Goal: Information Seeking & Learning: Learn about a topic

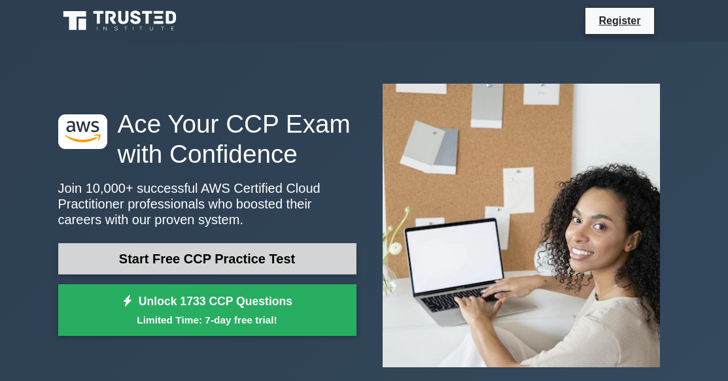
click at [242, 261] on link "Start Free CCP Practice Test" at bounding box center [207, 258] width 298 height 31
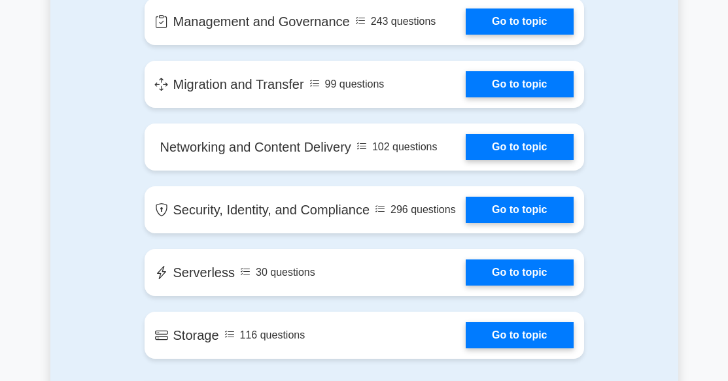
scroll to position [1685, 0]
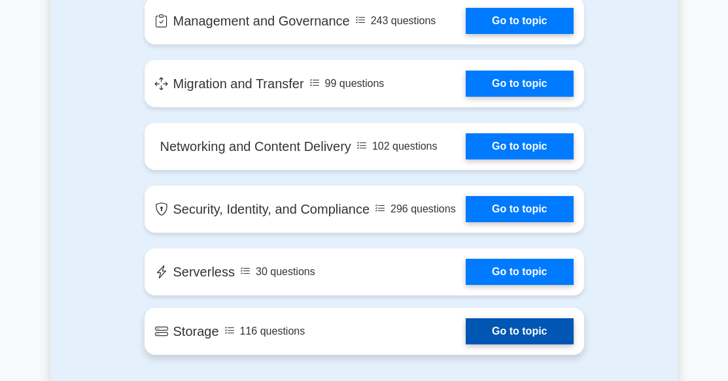
click at [495, 326] on link "Go to topic" at bounding box center [519, 332] width 107 height 26
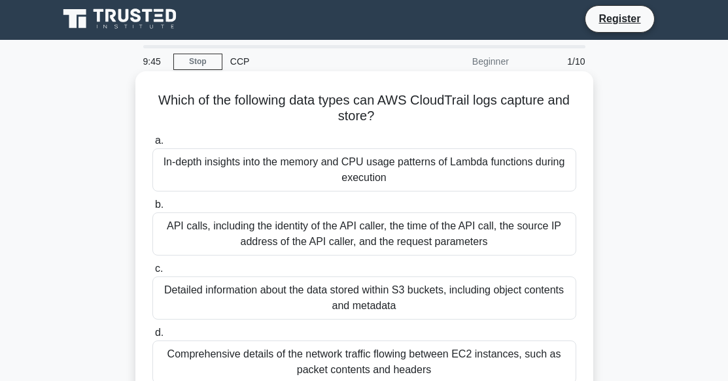
scroll to position [1, 0]
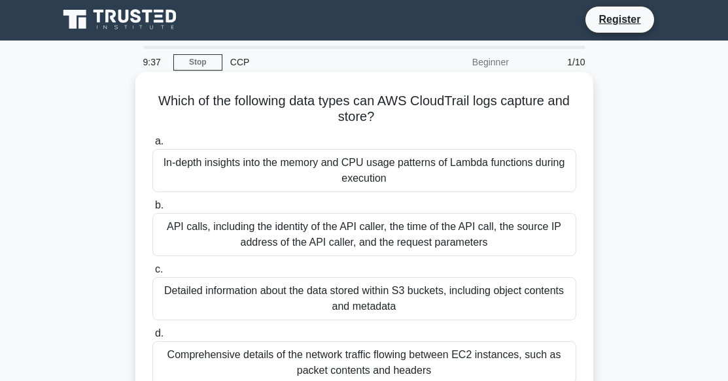
click at [375, 173] on div "In-depth insights into the memory and CPU usage patterns of Lambda functions du…" at bounding box center [364, 170] width 424 height 43
click at [152, 146] on input "a. In-depth insights into the memory and CPU usage patterns of Lambda functions…" at bounding box center [152, 141] width 0 height 9
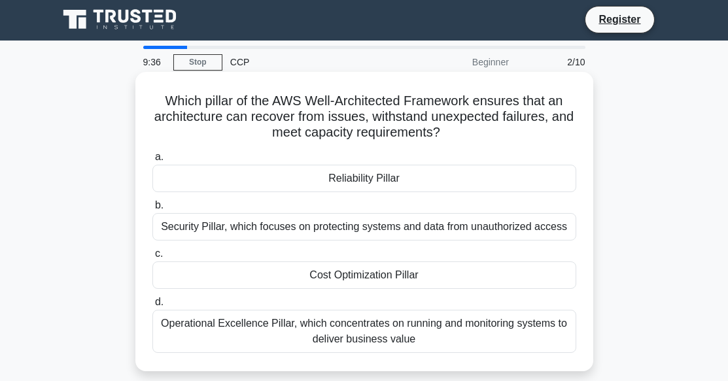
scroll to position [0, 0]
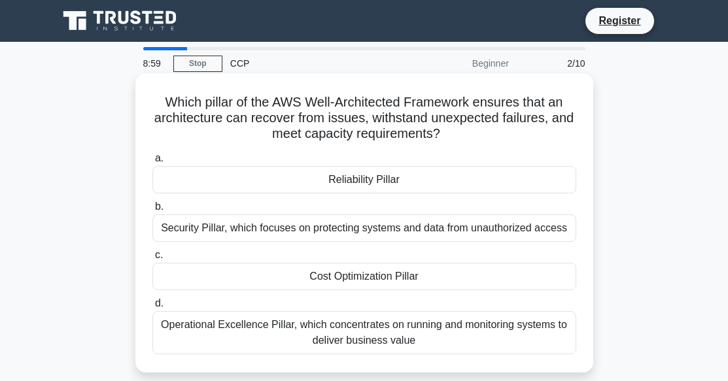
click at [354, 183] on div "Reliability Pillar" at bounding box center [364, 179] width 424 height 27
click at [152, 163] on input "a. Reliability Pillar" at bounding box center [152, 158] width 0 height 9
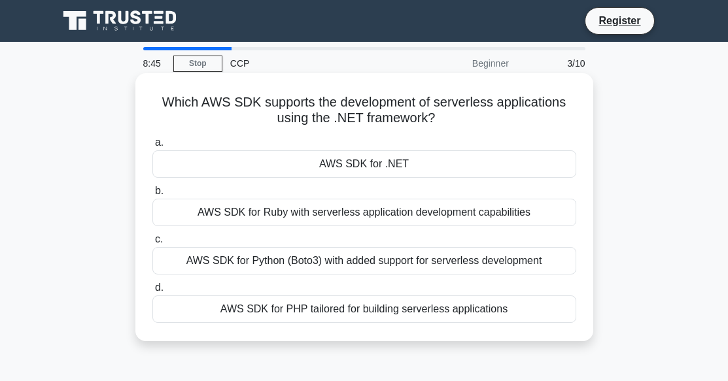
click at [354, 164] on div "AWS SDK for .NET" at bounding box center [364, 163] width 424 height 27
click at [152, 147] on input "a. AWS SDK for .NET" at bounding box center [152, 143] width 0 height 9
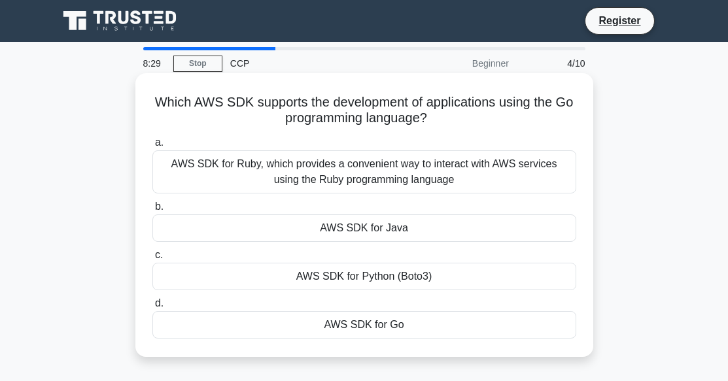
click at [327, 326] on div "AWS SDK for Go" at bounding box center [364, 324] width 424 height 27
click at [152, 308] on input "d. AWS SDK for Go" at bounding box center [152, 304] width 0 height 9
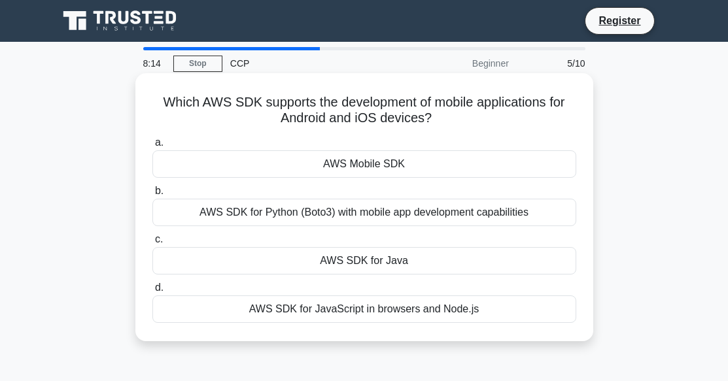
click at [300, 167] on div "AWS Mobile SDK" at bounding box center [364, 163] width 424 height 27
click at [152, 147] on input "a. AWS Mobile SDK" at bounding box center [152, 143] width 0 height 9
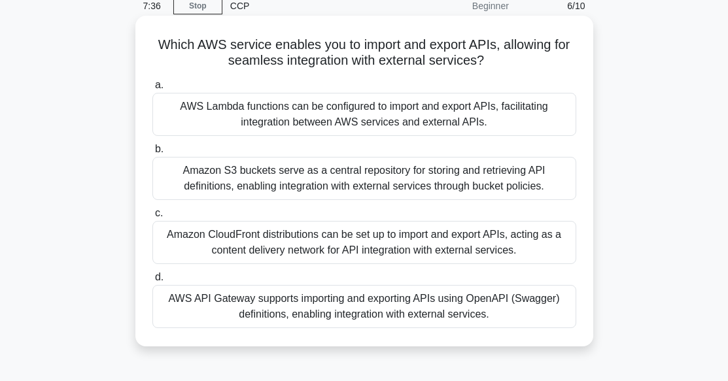
scroll to position [58, 0]
click at [338, 307] on div "AWS API Gateway supports importing and exporting APIs using OpenAPI (Swagger) d…" at bounding box center [364, 306] width 424 height 43
click at [152, 281] on input "d. AWS API Gateway supports importing and exporting APIs using OpenAPI (Swagger…" at bounding box center [152, 277] width 0 height 9
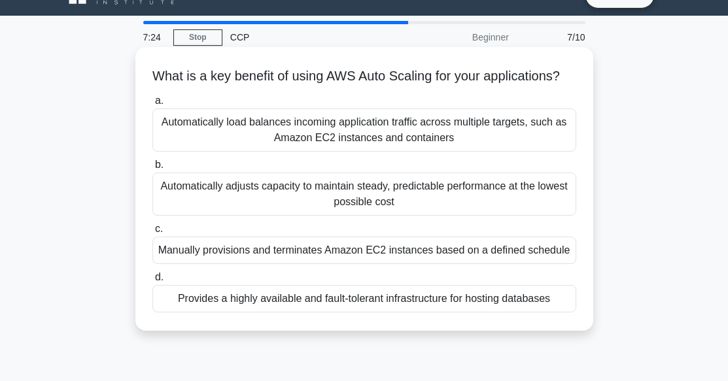
scroll to position [0, 0]
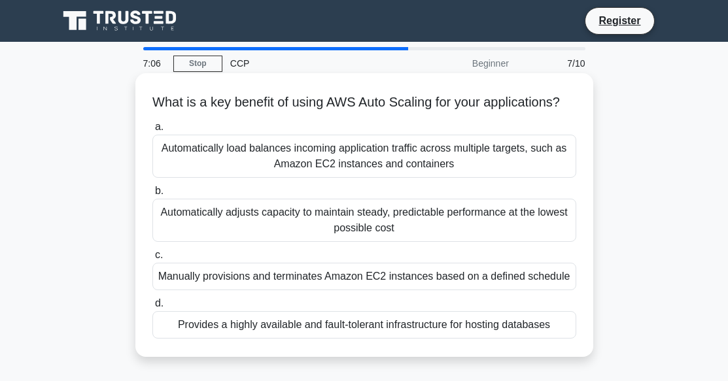
click at [337, 235] on div "Automatically adjusts capacity to maintain steady, predictable performance at t…" at bounding box center [364, 220] width 424 height 43
click at [152, 196] on input "b. Automatically adjusts capacity to maintain steady, predictable performance a…" at bounding box center [152, 191] width 0 height 9
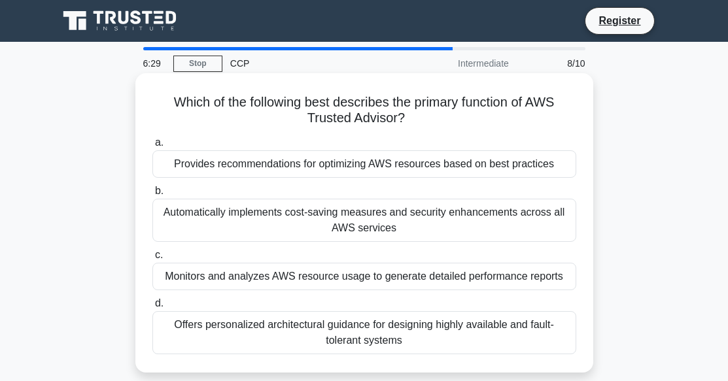
click at [324, 167] on div "Provides recommendations for optimizing AWS resources based on best practices" at bounding box center [364, 163] width 424 height 27
click at [152, 147] on input "a. Provides recommendations for optimizing AWS resources based on best practices" at bounding box center [152, 143] width 0 height 9
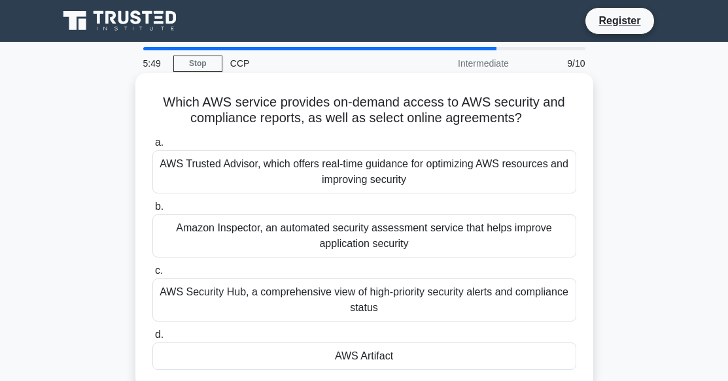
click at [292, 298] on div "AWS Security Hub, a comprehensive view of high-priority security alerts and com…" at bounding box center [364, 300] width 424 height 43
click at [152, 275] on input "c. AWS Security Hub, a comprehensive view of high-priority security alerts and …" at bounding box center [152, 271] width 0 height 9
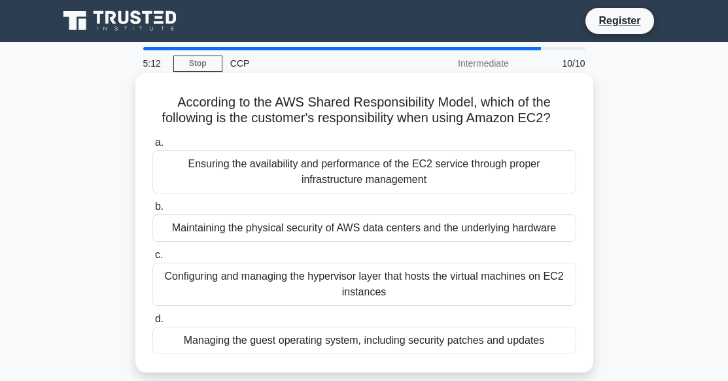
click at [297, 339] on div "Managing the guest operating system, including security patches and updates" at bounding box center [364, 340] width 424 height 27
click at [152, 324] on input "d. Managing the guest operating system, including security patches and updates" at bounding box center [152, 319] width 0 height 9
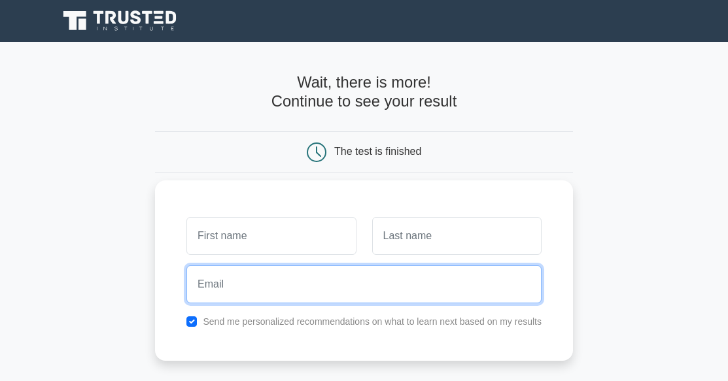
click at [287, 283] on input "email" at bounding box center [363, 285] width 355 height 38
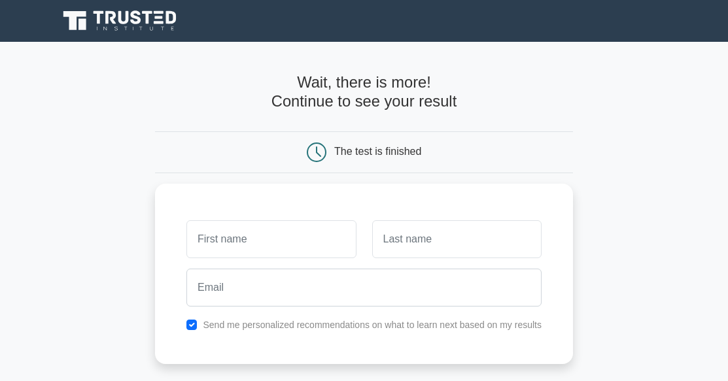
click at [128, 255] on main "Wait, there is more! Continue to see your result The test is finished and the" at bounding box center [364, 277] width 728 height 470
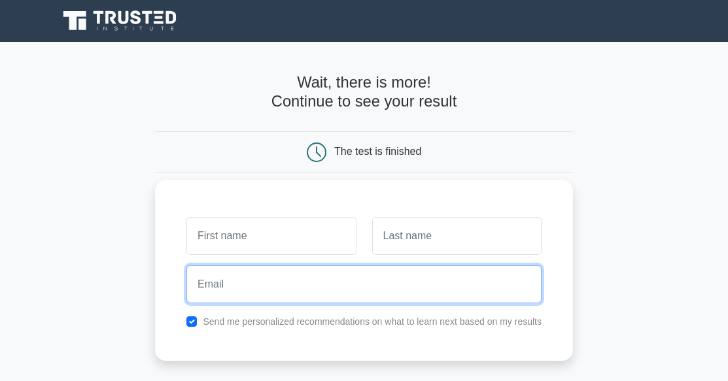
click at [281, 288] on input "email" at bounding box center [363, 285] width 355 height 38
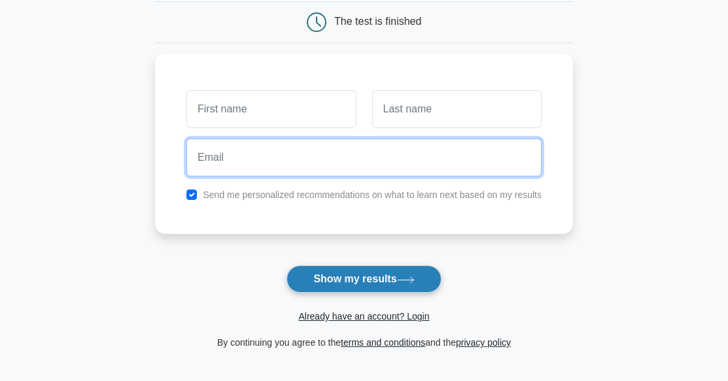
scroll to position [131, 0]
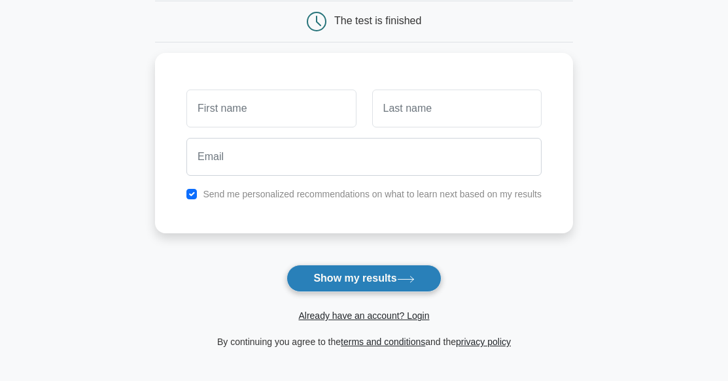
click at [352, 279] on button "Show my results" at bounding box center [364, 278] width 154 height 27
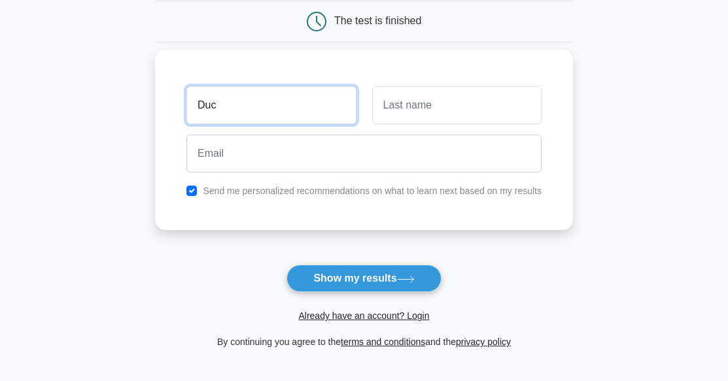
type input "Duc"
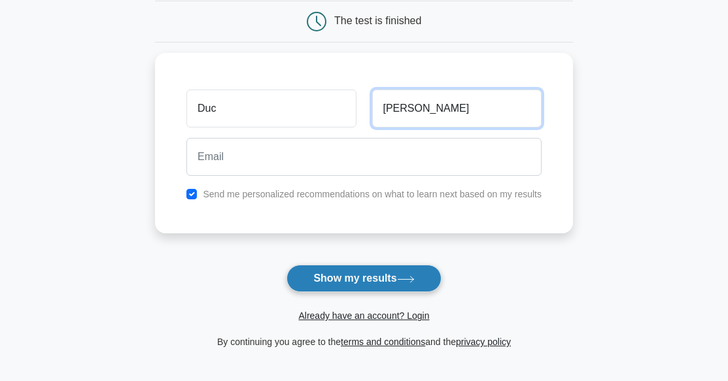
type input "Nguyen"
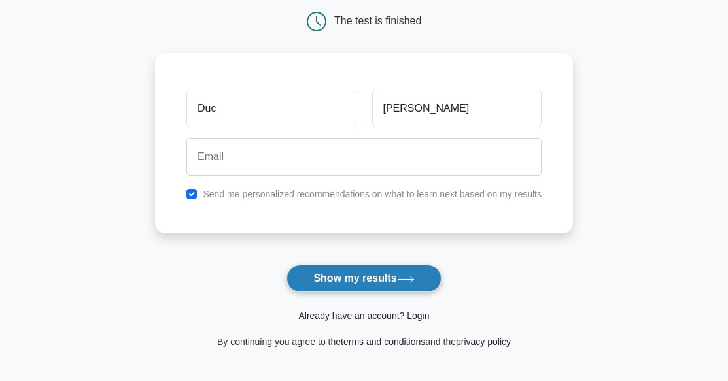
click at [372, 273] on button "Show my results" at bounding box center [364, 278] width 154 height 27
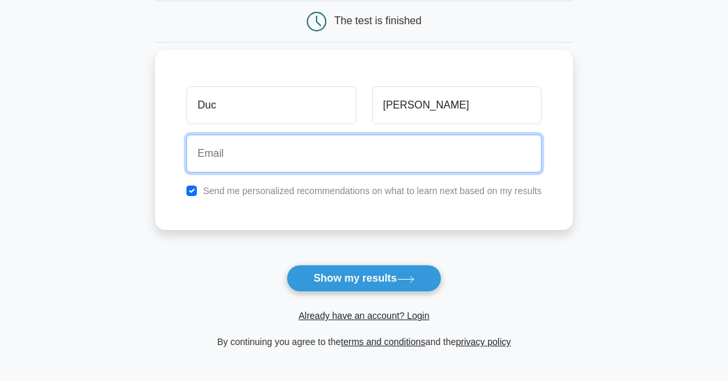
click at [249, 139] on input "email" at bounding box center [363, 154] width 355 height 38
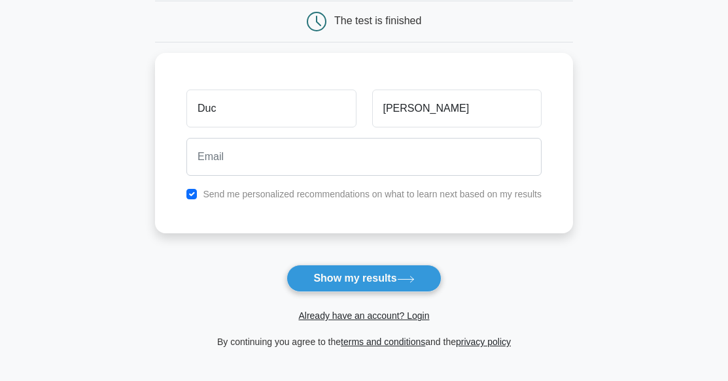
click at [157, 267] on form "Wait, there is more! Continue to see your result The test is finished Duc Nguyen" at bounding box center [364, 146] width 418 height 408
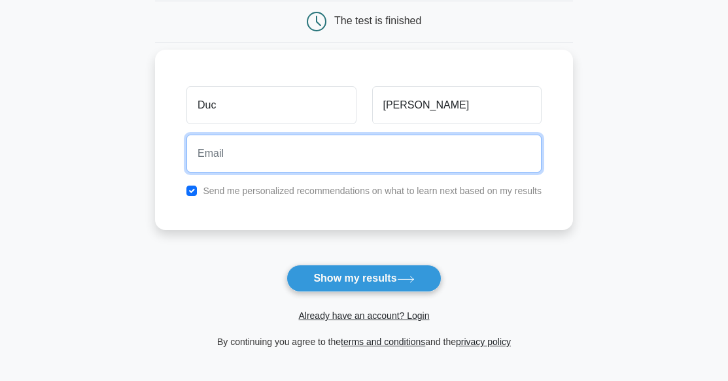
click at [278, 153] on input "email" at bounding box center [363, 154] width 355 height 38
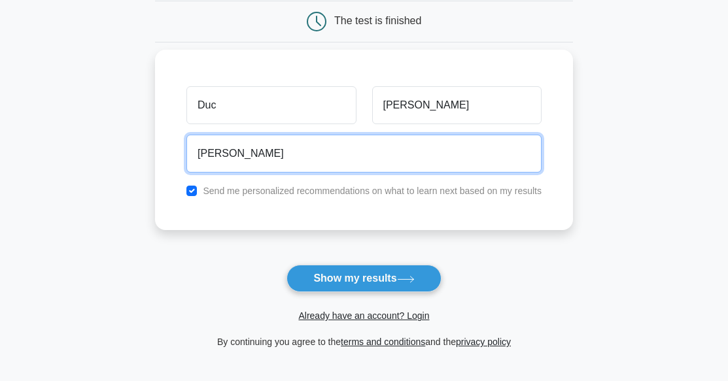
paste input "d"
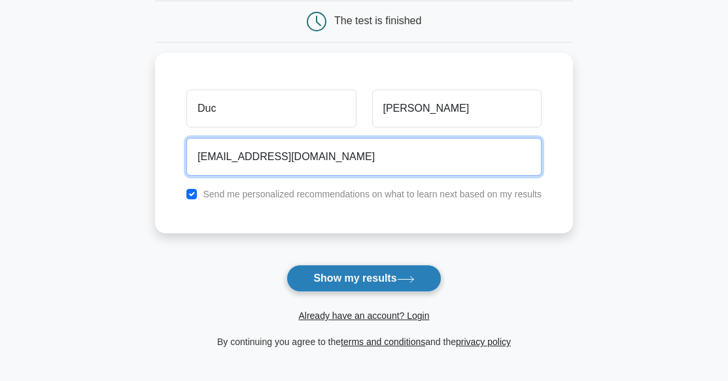
type input "nguyenduc671992@gmail.com"
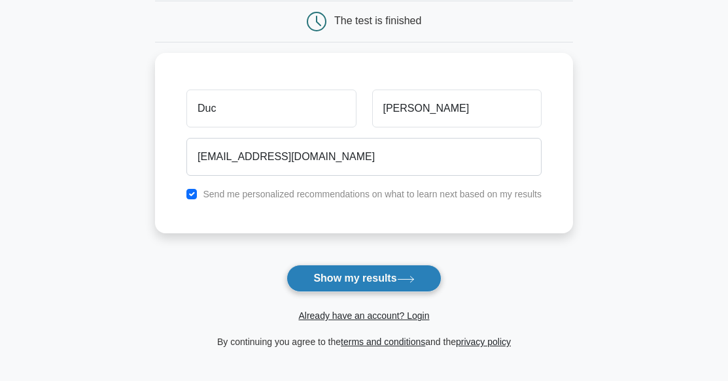
click at [345, 277] on button "Show my results" at bounding box center [364, 278] width 154 height 27
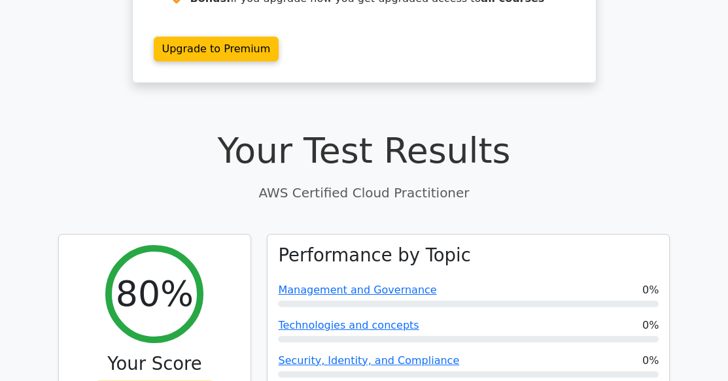
scroll to position [262, 0]
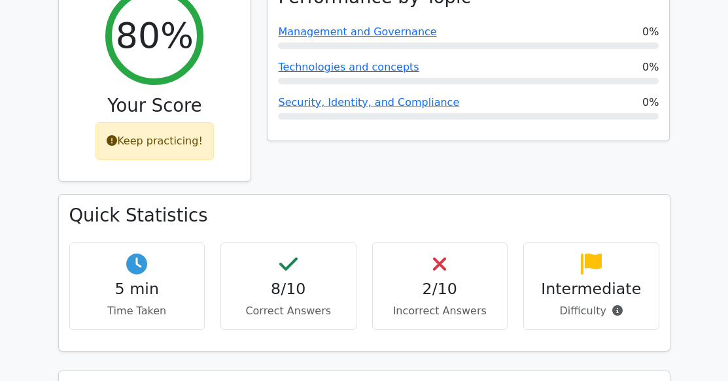
click at [428, 280] on h4 "2/10" at bounding box center [440, 289] width 114 height 18
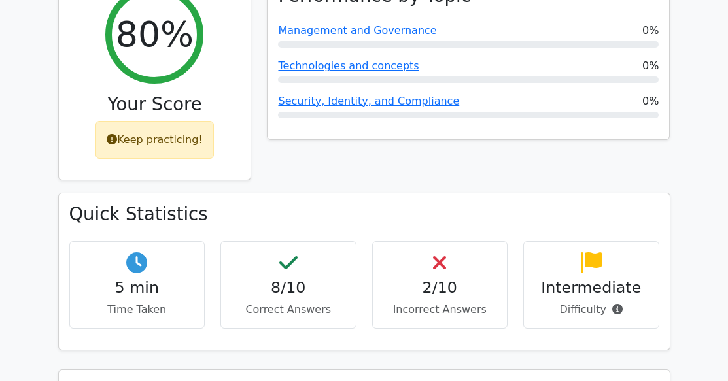
click at [431, 241] on div "2/10 Incorrect Answers" at bounding box center [440, 285] width 136 height 88
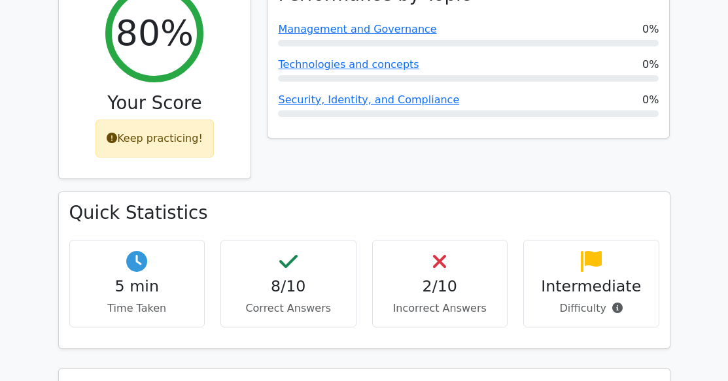
click at [442, 301] on p "Incorrect Answers" at bounding box center [440, 309] width 114 height 16
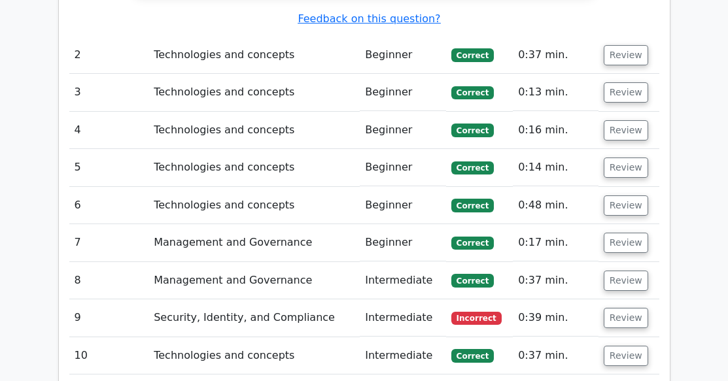
scroll to position [1615, 0]
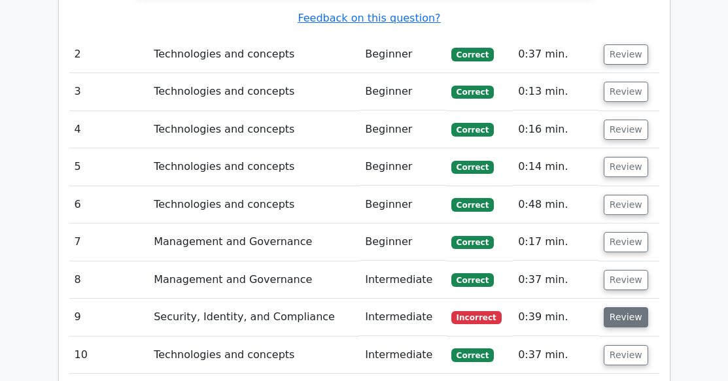
click at [611, 307] on button "Review" at bounding box center [626, 317] width 44 height 20
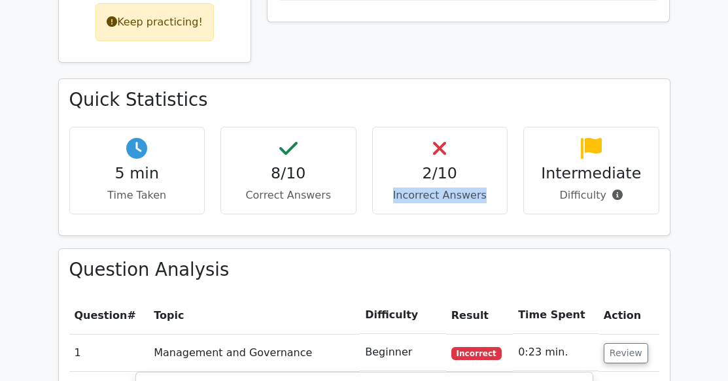
scroll to position [639, 0]
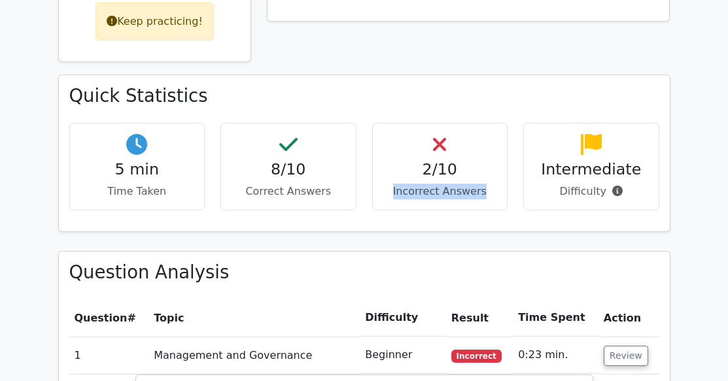
click at [423, 184] on p "Incorrect Answers" at bounding box center [440, 192] width 114 height 16
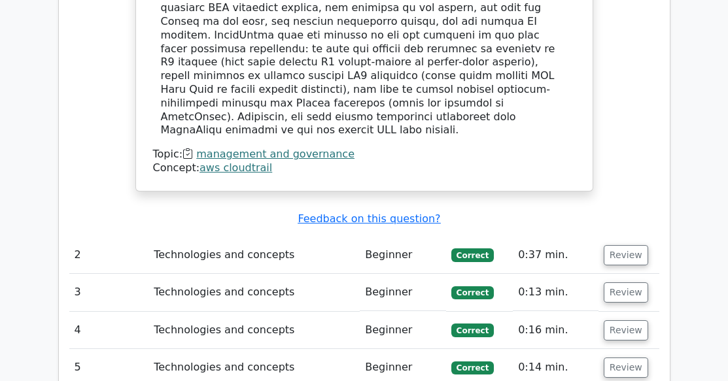
scroll to position [1418, 0]
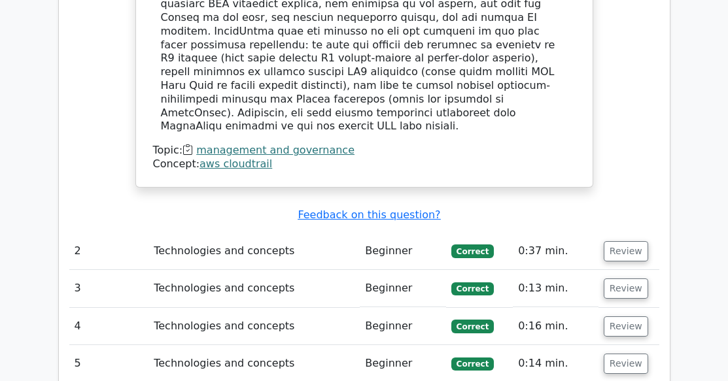
click at [380, 233] on td "Beginner" at bounding box center [403, 251] width 86 height 37
click at [379, 233] on td "Beginner" at bounding box center [403, 251] width 86 height 37
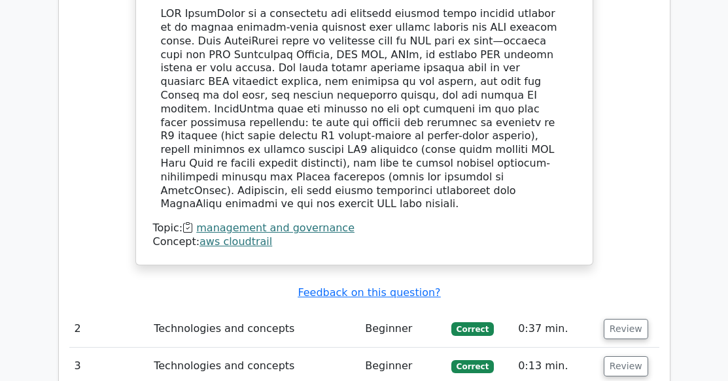
scroll to position [1332, 0]
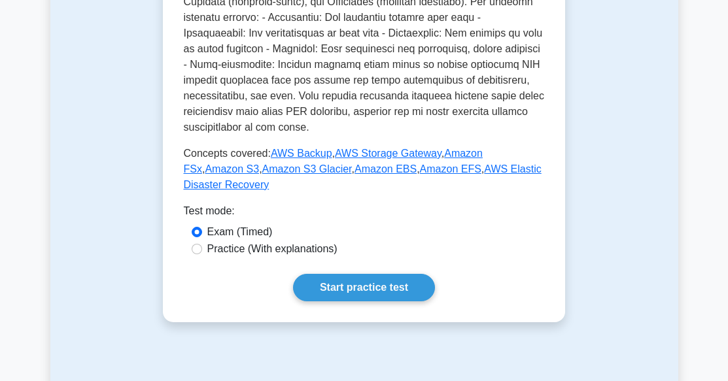
scroll to position [644, 0]
